Goal: Check status: Check status

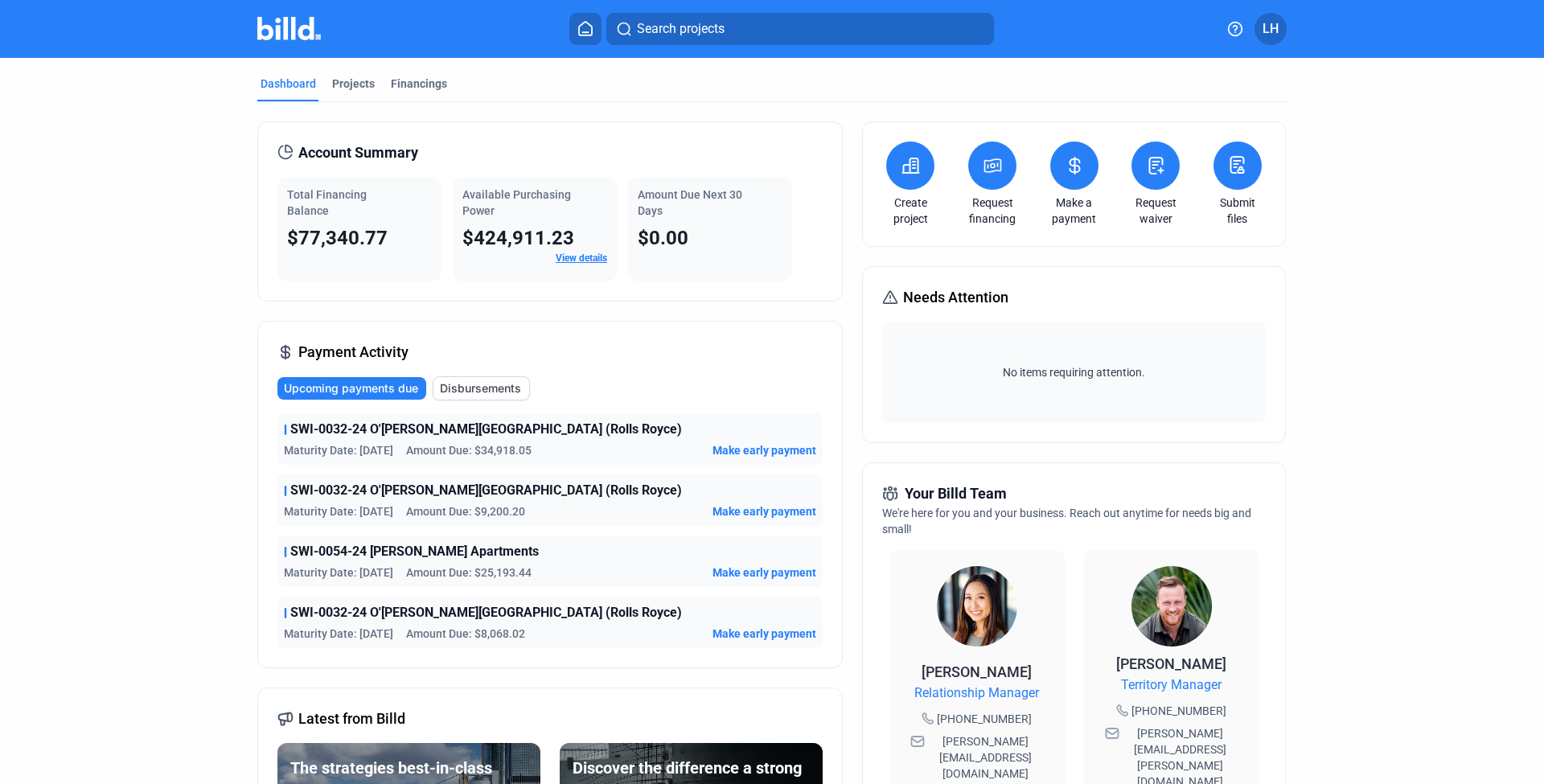
click at [455, 383] on span "Disbursements" at bounding box center [480, 388] width 81 height 16
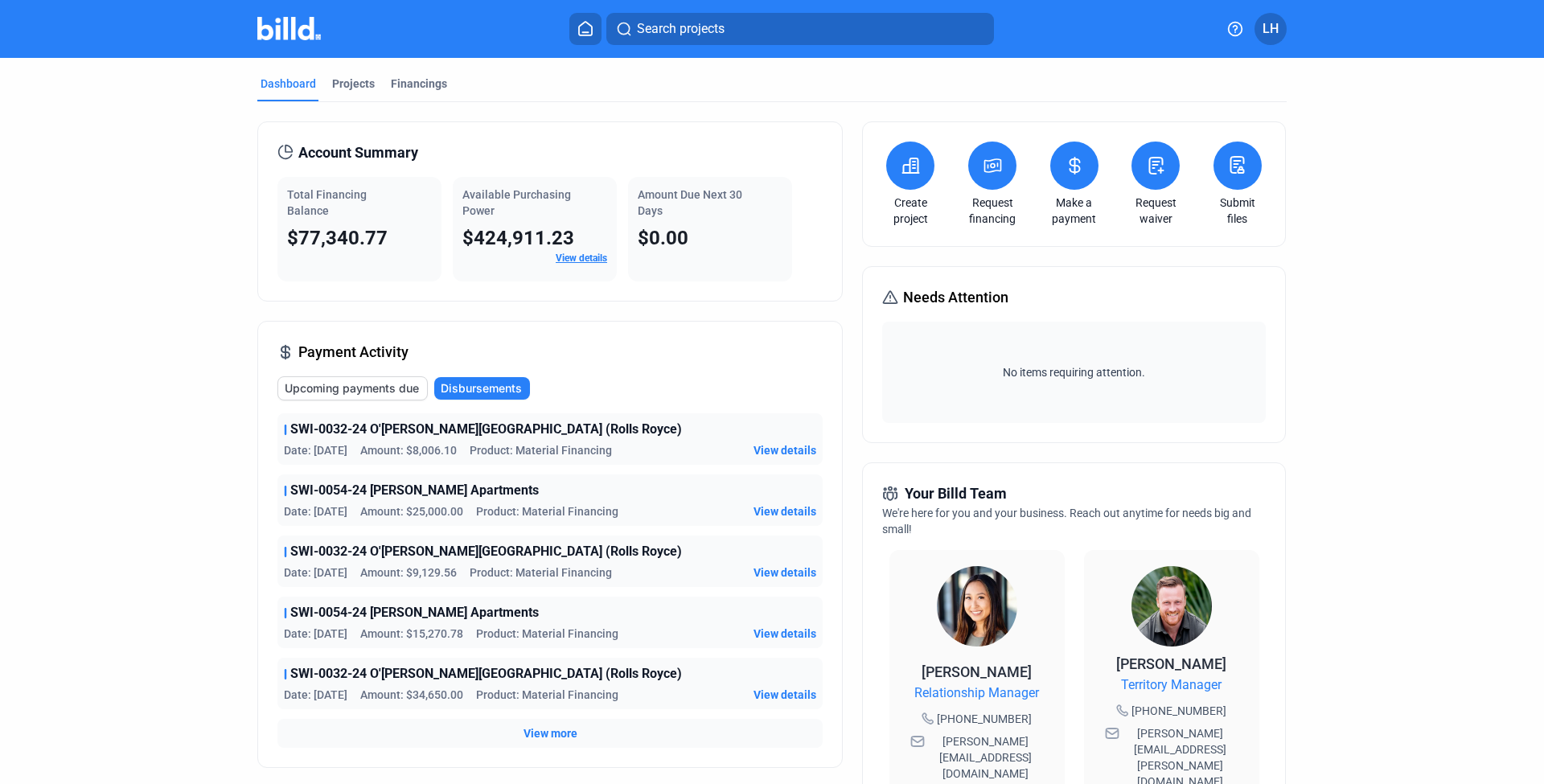
click at [391, 387] on span "Upcoming payments due" at bounding box center [352, 388] width 134 height 16
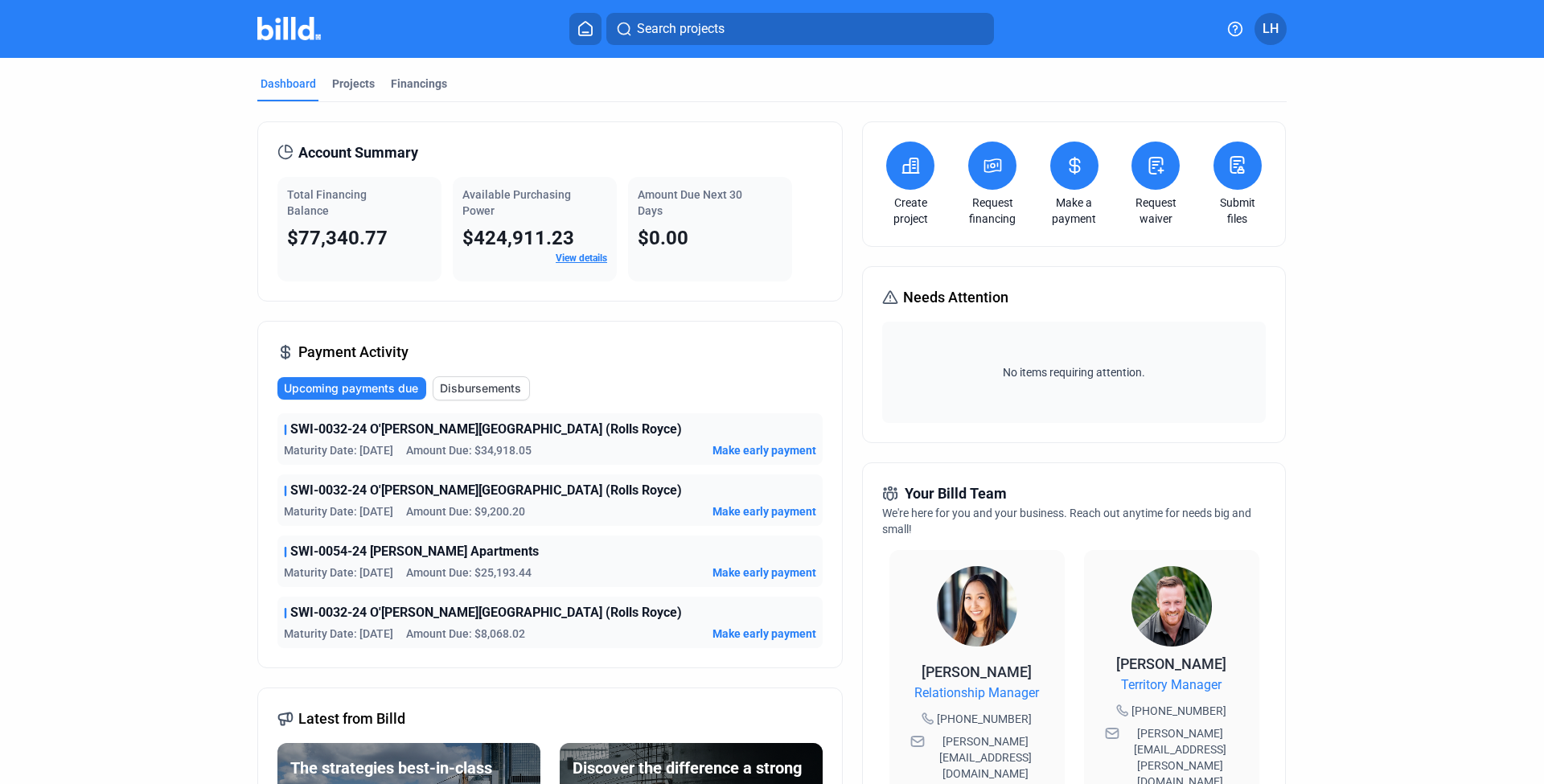
click at [492, 389] on span "Disbursements" at bounding box center [480, 388] width 81 height 16
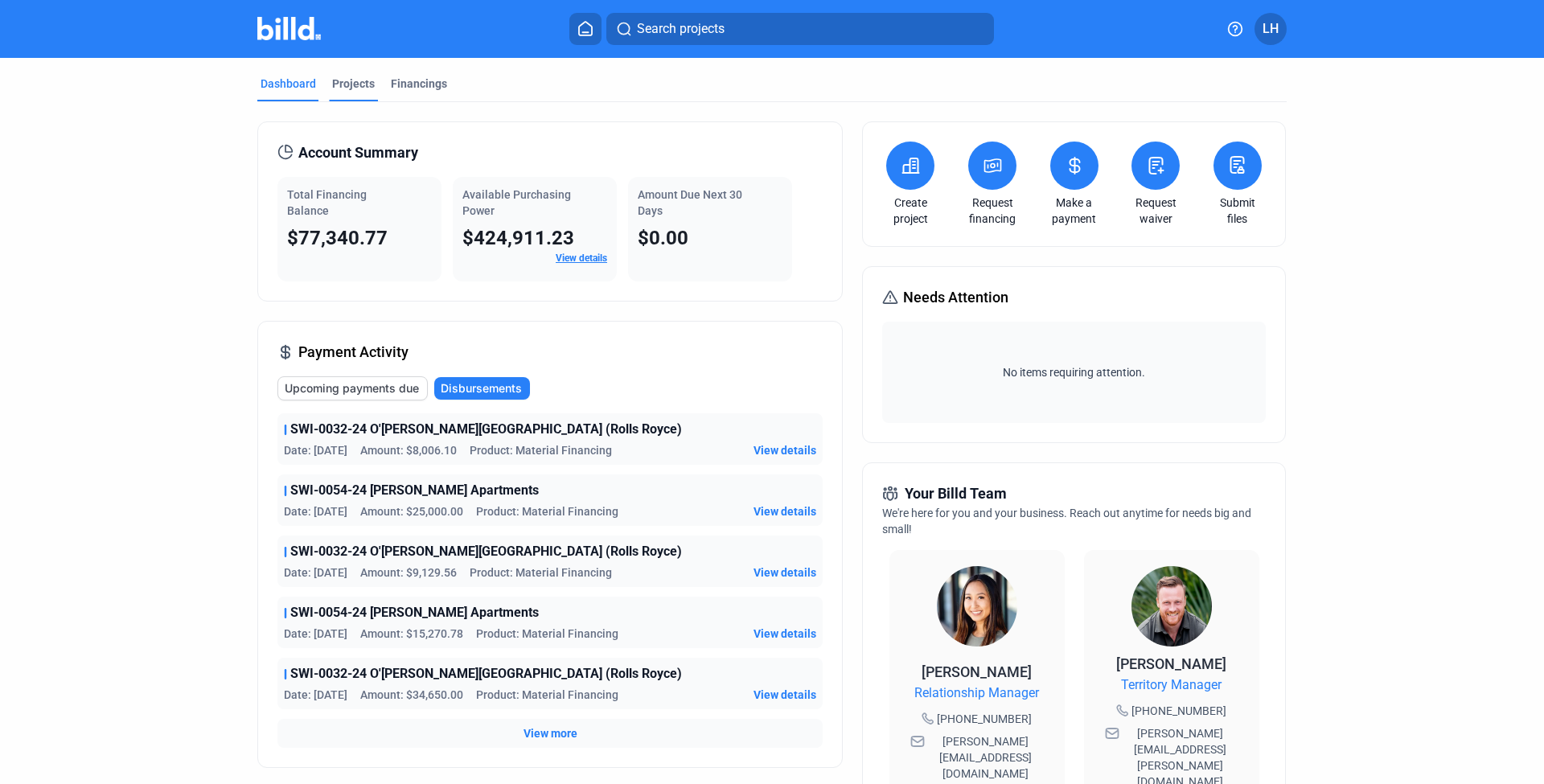
click at [362, 81] on div "Projects" at bounding box center [353, 83] width 43 height 16
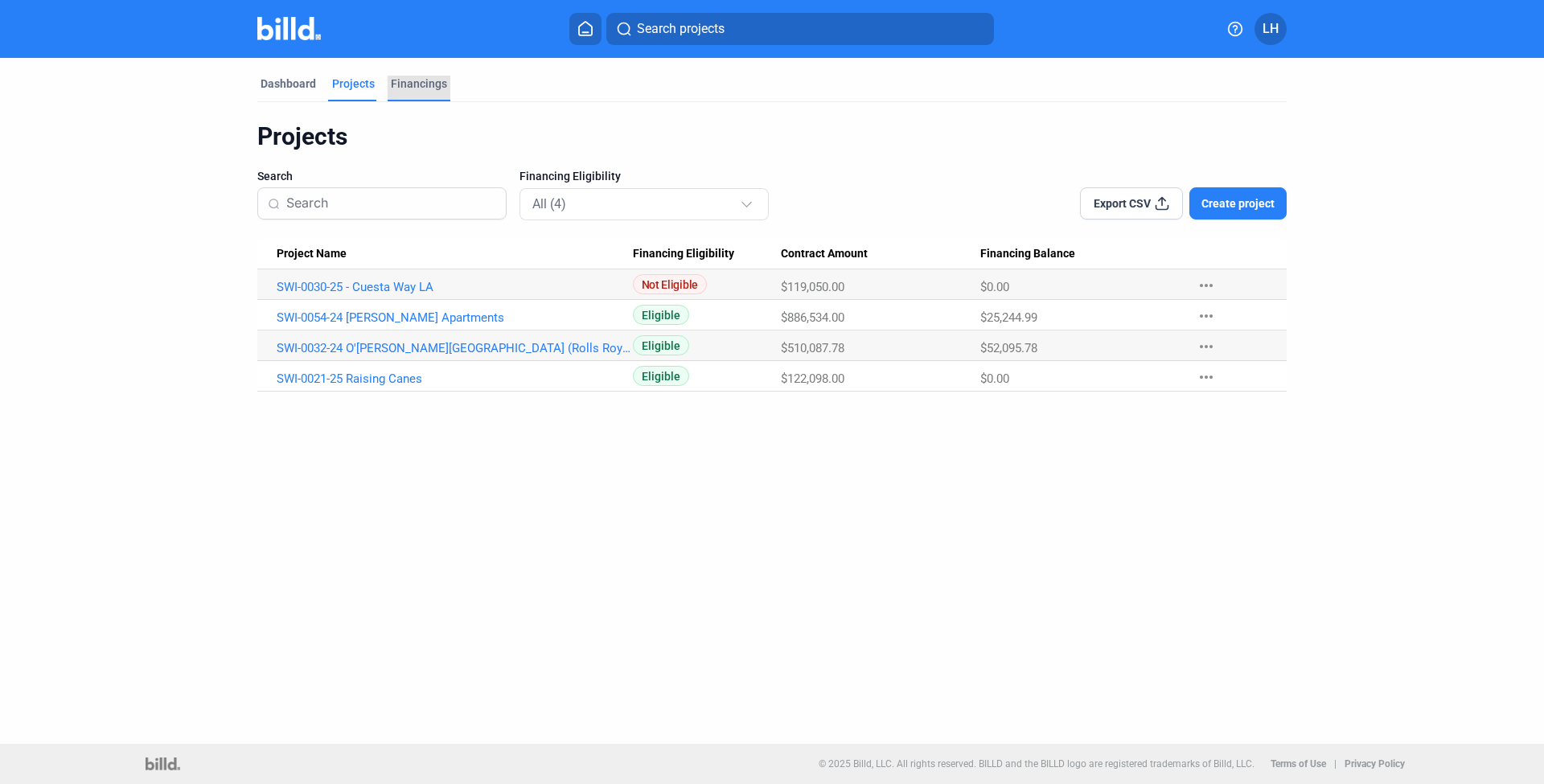
click at [444, 90] on div "Financings" at bounding box center [419, 87] width 63 height 25
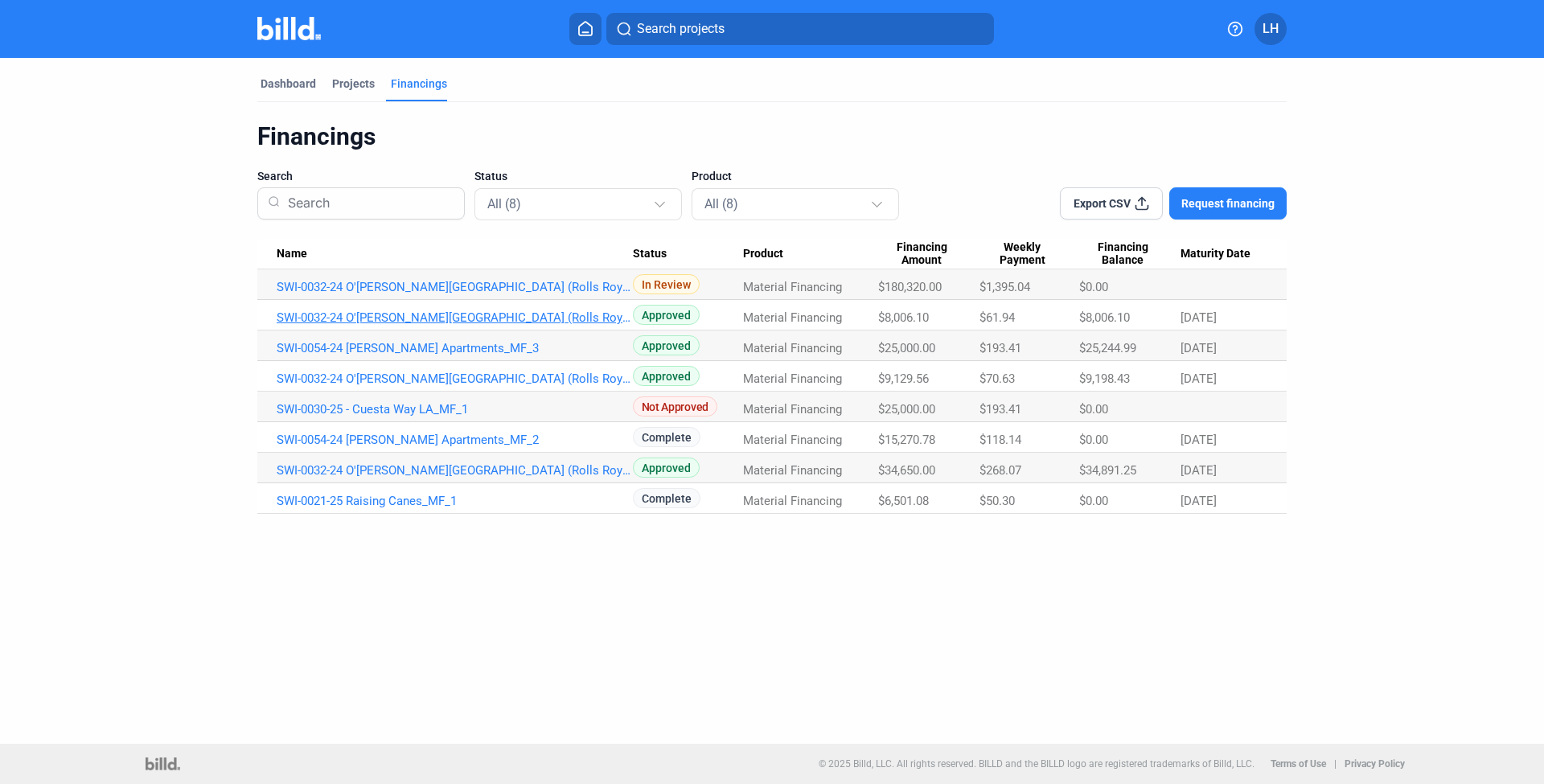
click at [339, 318] on link "SWI-0032-24 O'Gara Beverly Hills (Rolls Royce)_MF_3" at bounding box center [455, 318] width 357 height 15
click at [294, 74] on mat-tab-group "Dashboard Projects Financings Financings Search Status All (8) Product All (8) …" at bounding box center [772, 286] width 1030 height 456
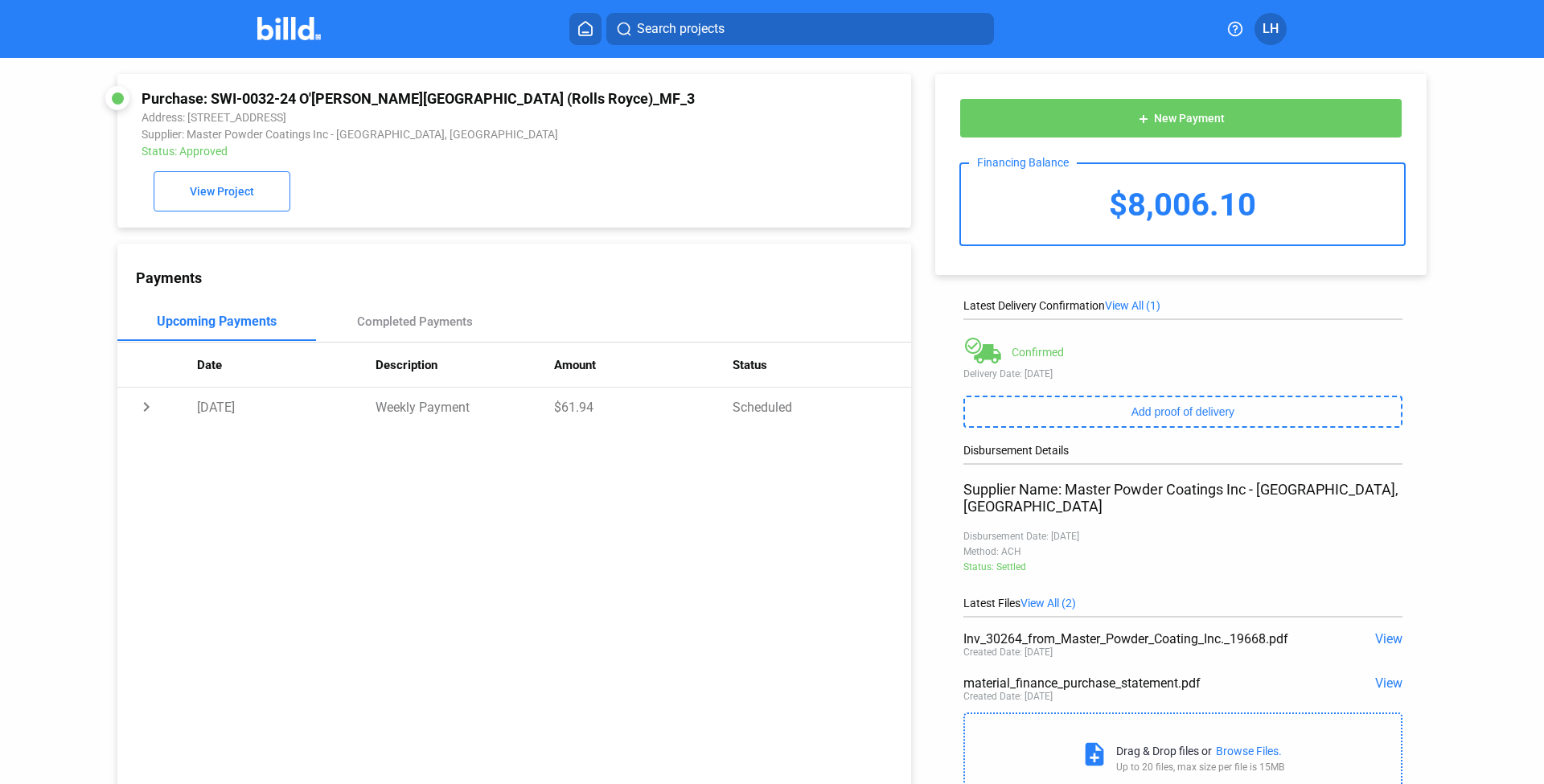
click at [308, 26] on img at bounding box center [290, 29] width 64 height 24
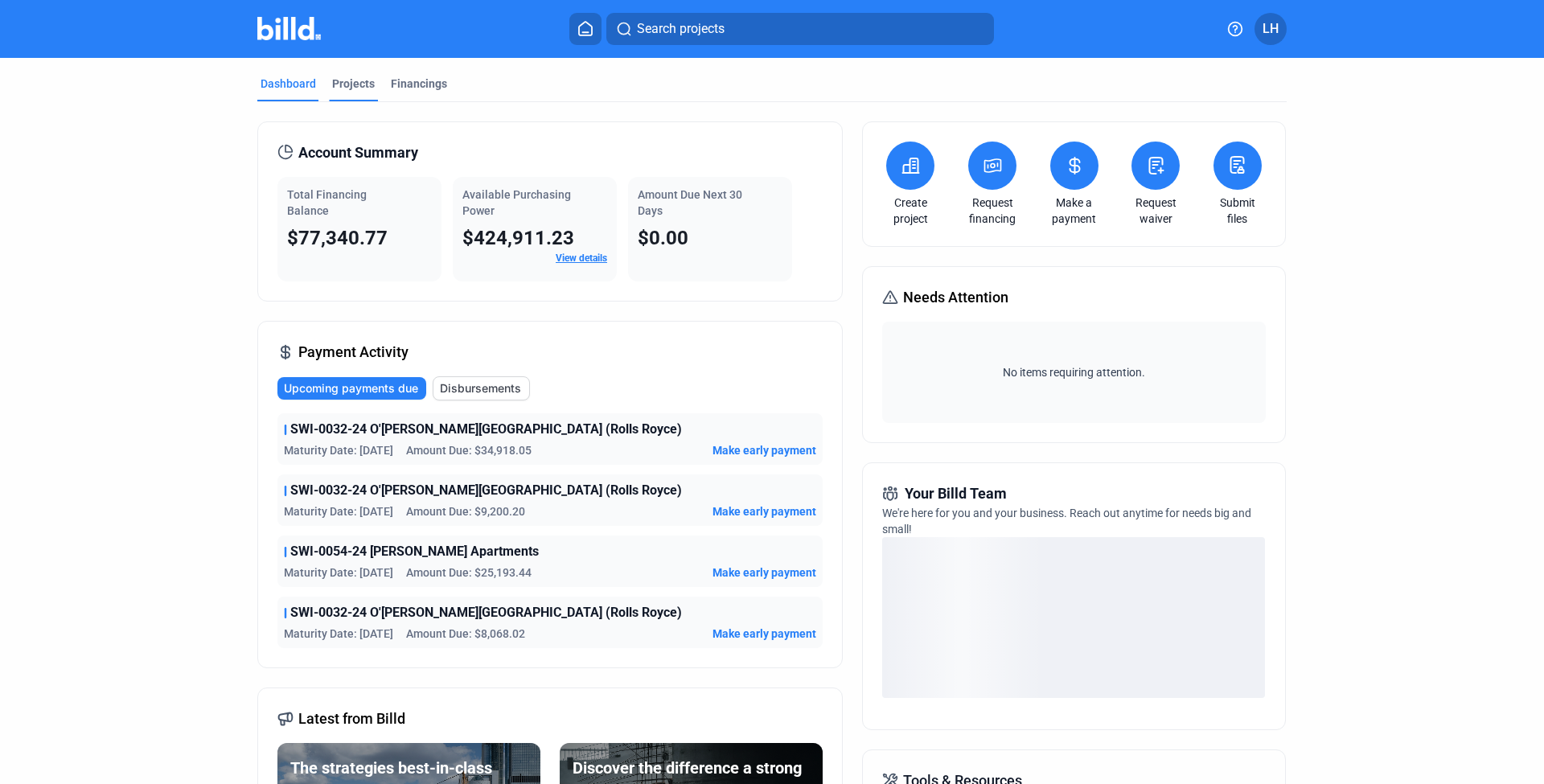
click at [352, 96] on div "Projects" at bounding box center [353, 87] width 49 height 25
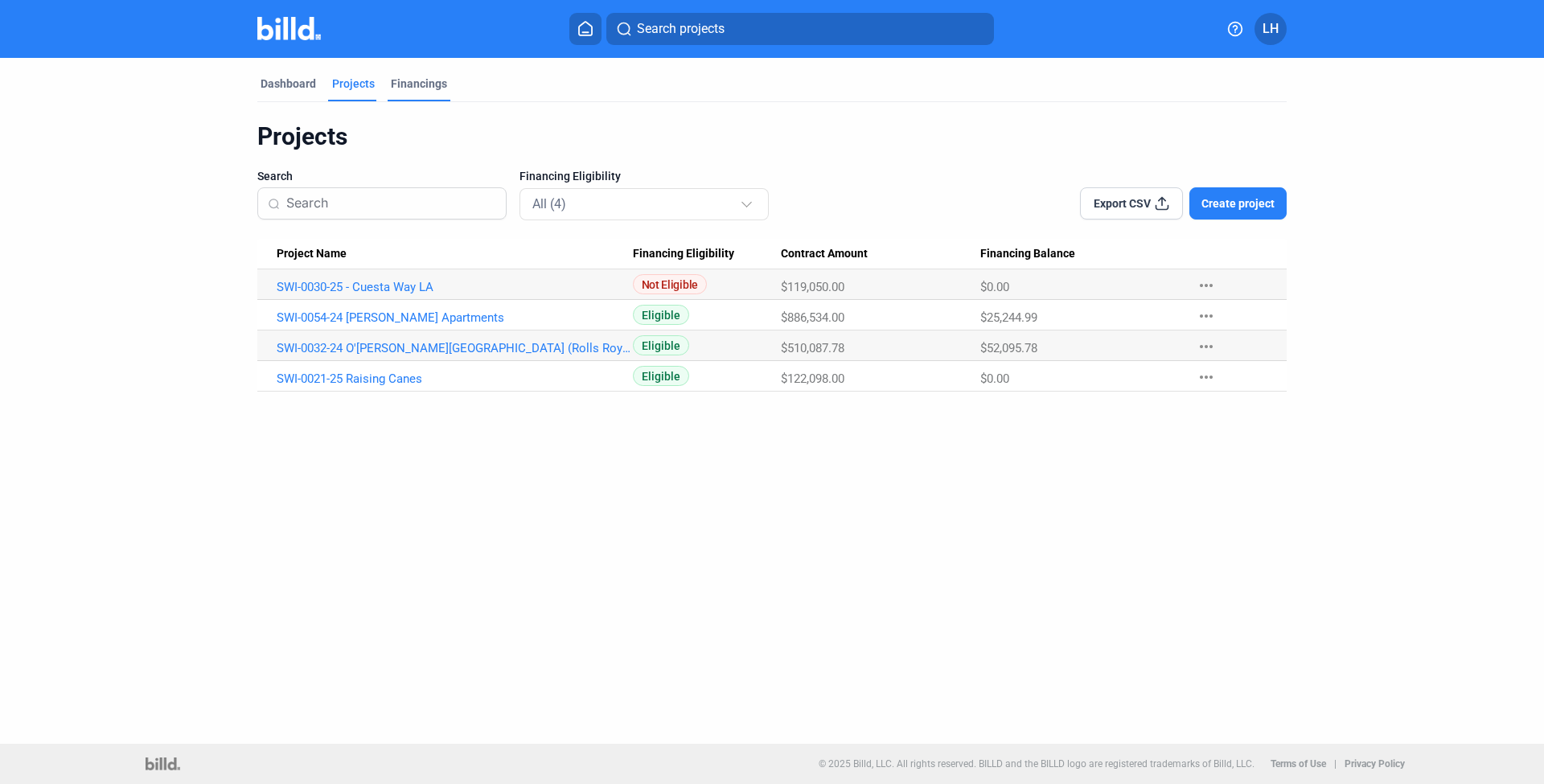
click at [397, 87] on div "Financings" at bounding box center [419, 83] width 56 height 16
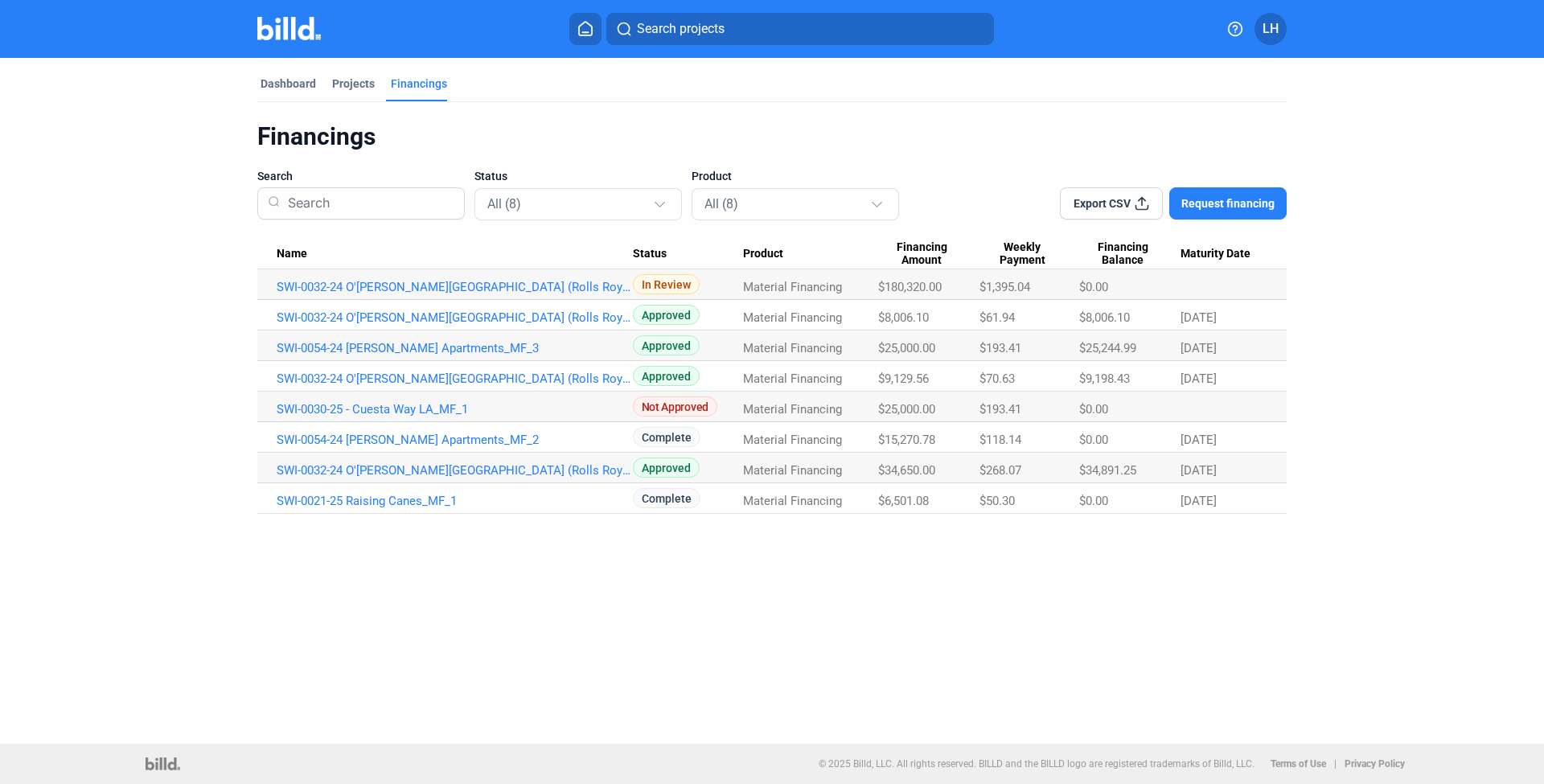
click at [212, 329] on dashboard "Dashboard Projects Financings Financings Search Status All (8) Product All (8) …" at bounding box center [772, 286] width 1390 height 456
